Goal: Transaction & Acquisition: Purchase product/service

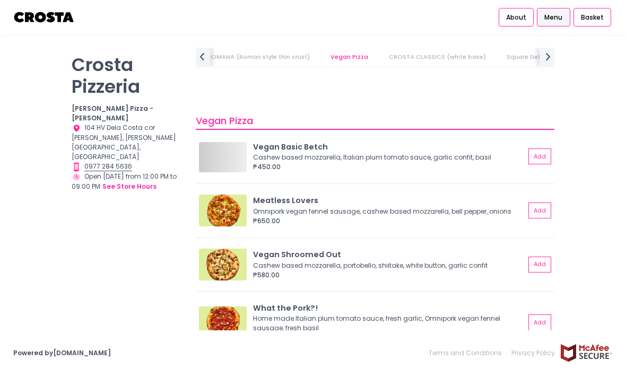
scroll to position [0, 161]
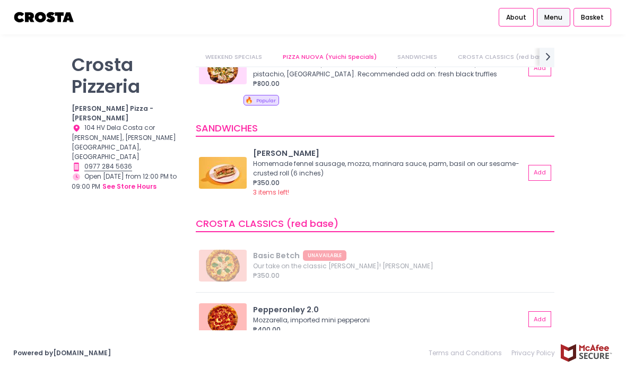
click at [555, 13] on span "Menu" at bounding box center [554, 18] width 18 height 10
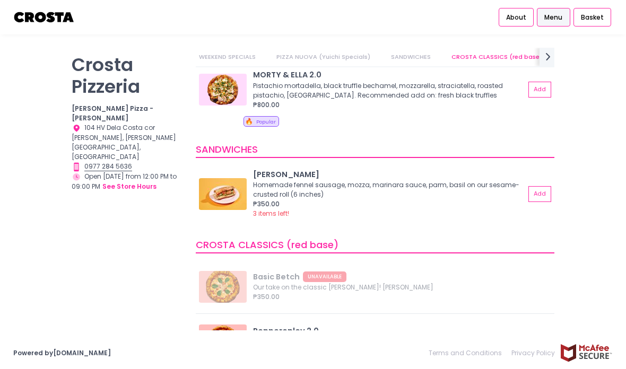
scroll to position [234, 0]
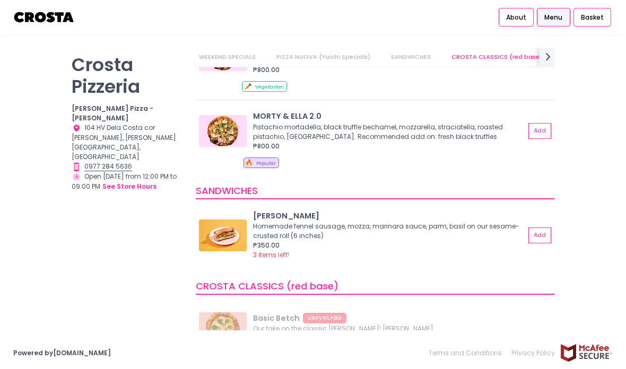
click at [533, 131] on button "Add" at bounding box center [540, 131] width 23 height 16
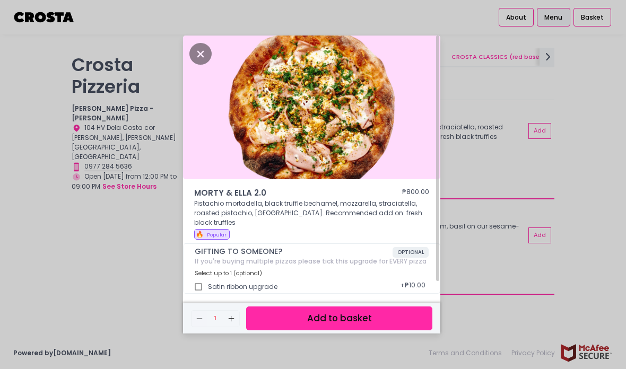
scroll to position [42, 0]
click at [301, 307] on button "Add to basket" at bounding box center [339, 319] width 186 height 24
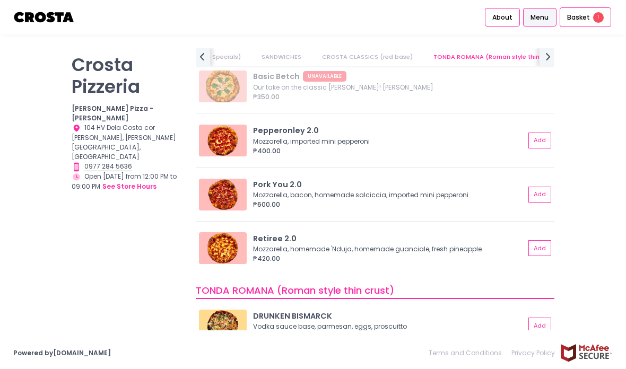
scroll to position [0, 218]
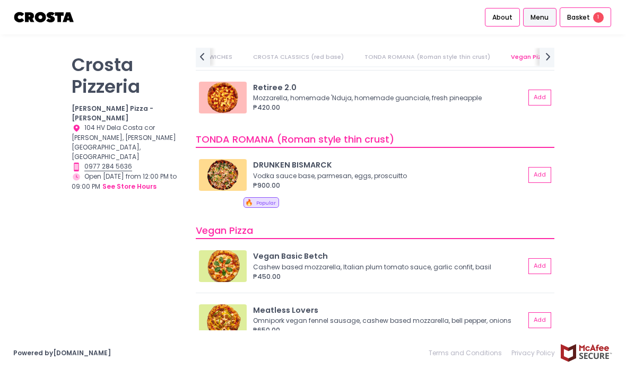
click at [2, 194] on div "[PERSON_NAME] Pizzeria [PERSON_NAME] Pizza - [PERSON_NAME] Location Created wit…" at bounding box center [313, 186] width 626 height 277
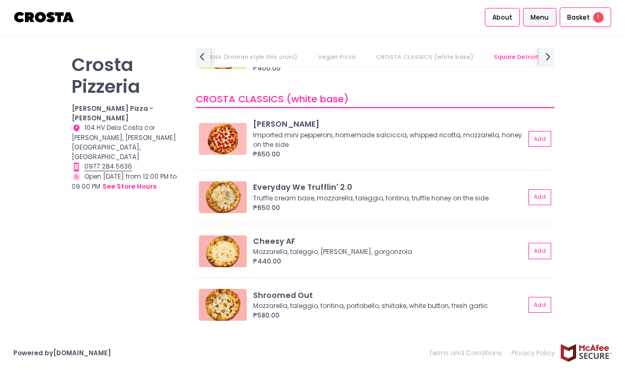
scroll to position [1002, 0]
click at [580, 15] on span "Basket" at bounding box center [578, 17] width 23 height 11
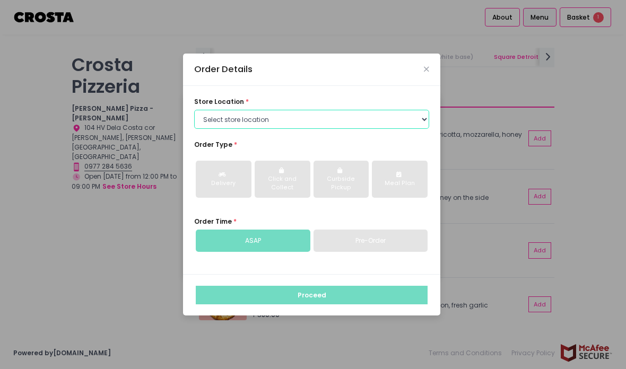
click at [236, 129] on select "Select store location [PERSON_NAME] Pizza - [PERSON_NAME] Pizza - [GEOGRAPHIC_D…" at bounding box center [311, 119] width 235 height 19
select select "5fabb2e53664a8677beaeb89"
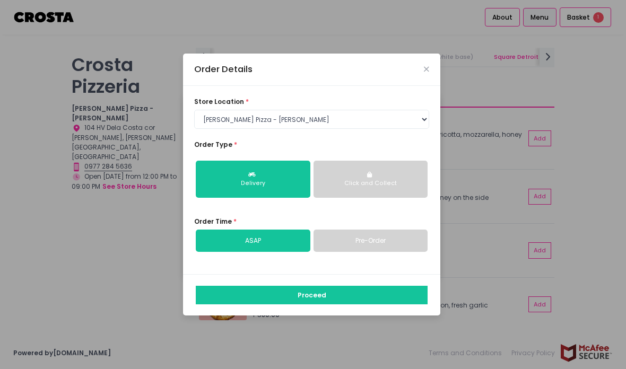
click at [249, 188] on div "Delivery" at bounding box center [253, 183] width 101 height 8
click at [351, 252] on link "Pre-Order" at bounding box center [371, 241] width 115 height 22
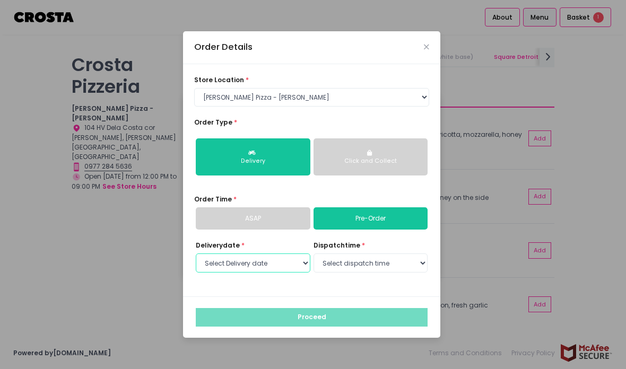
click at [277, 273] on select "Select Delivery date [DATE] [DATE] [DATE] [DATE] [DATE] [DATE]" at bounding box center [253, 263] width 115 height 19
select select "[DATE]"
click at [349, 273] on select "Select dispatch time 12:00 PM - 12:30 PM 12:30 PM - 01:00 PM 01:00 PM - 01:30 P…" at bounding box center [371, 263] width 115 height 19
select select "18:30"
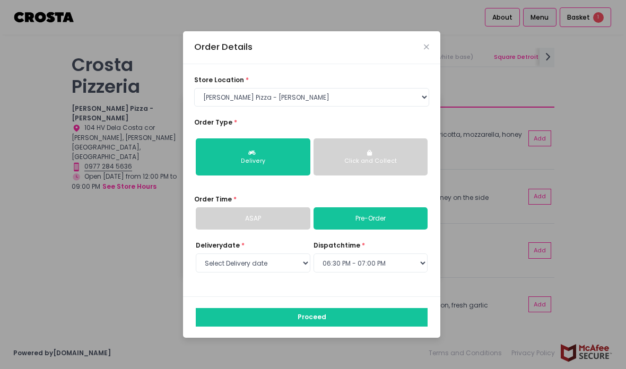
click at [341, 327] on button "Proceed" at bounding box center [312, 317] width 232 height 19
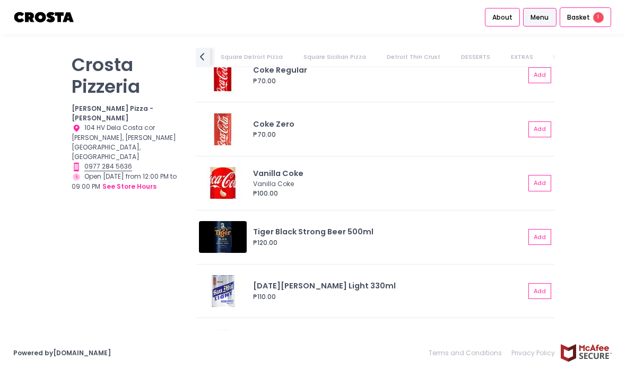
scroll to position [2557, 0]
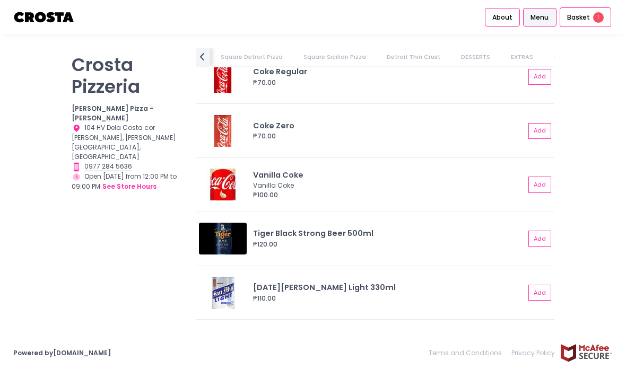
click at [581, 21] on span "Basket" at bounding box center [578, 17] width 23 height 11
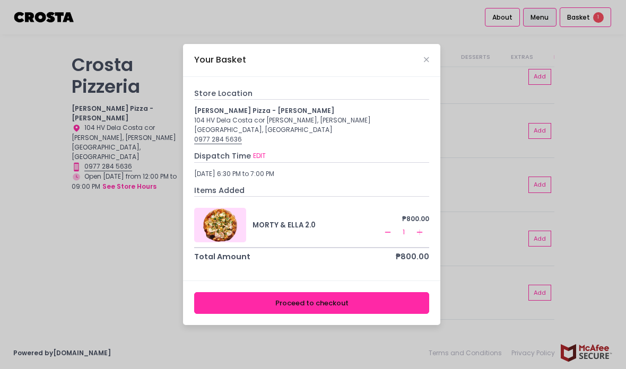
click at [269, 314] on button "Proceed to checkout" at bounding box center [311, 303] width 235 height 22
